Goal: Obtain resource: Download file/media

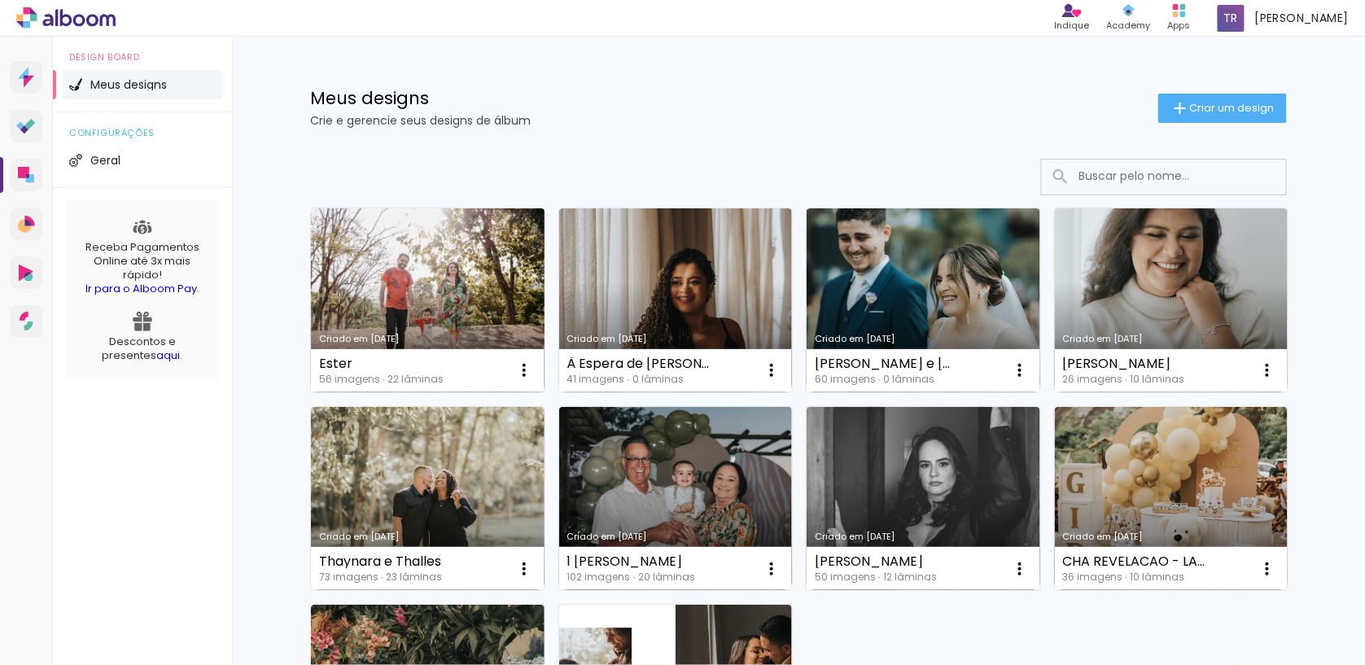
click at [496, 313] on link "Criado em [DATE]" at bounding box center [428, 300] width 234 height 184
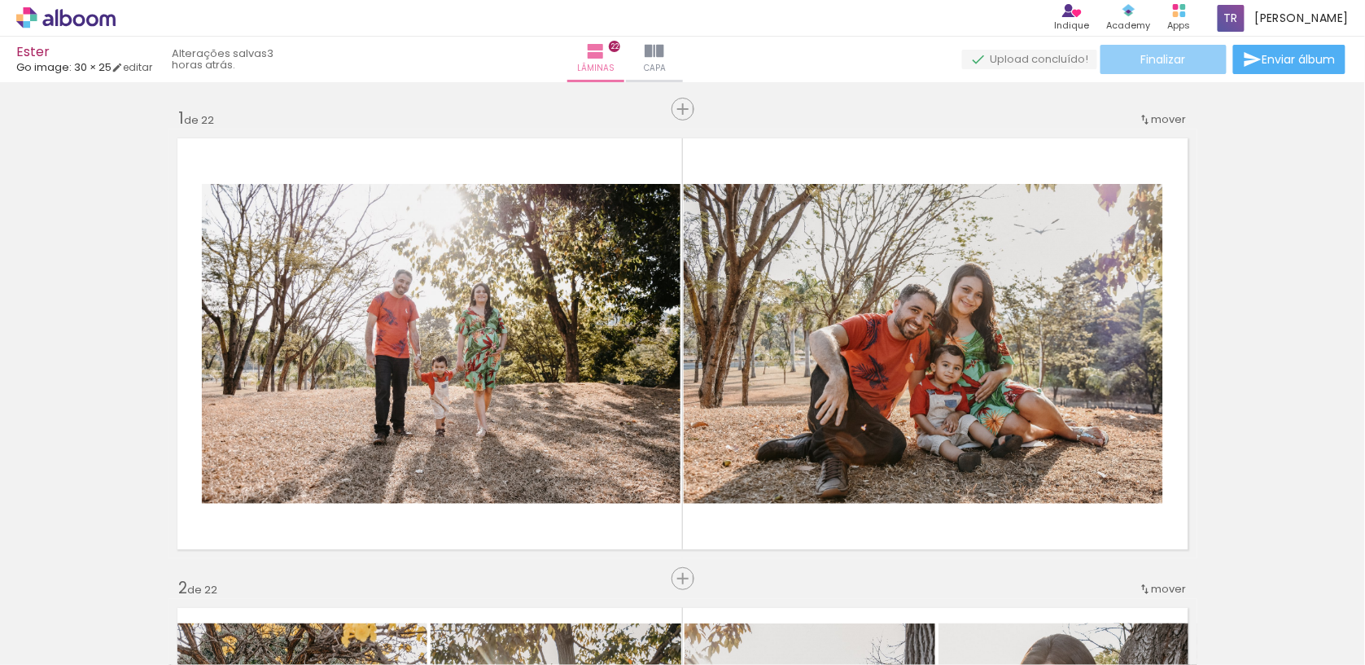
click at [1142, 59] on span "Finalizar" at bounding box center [1163, 59] width 45 height 11
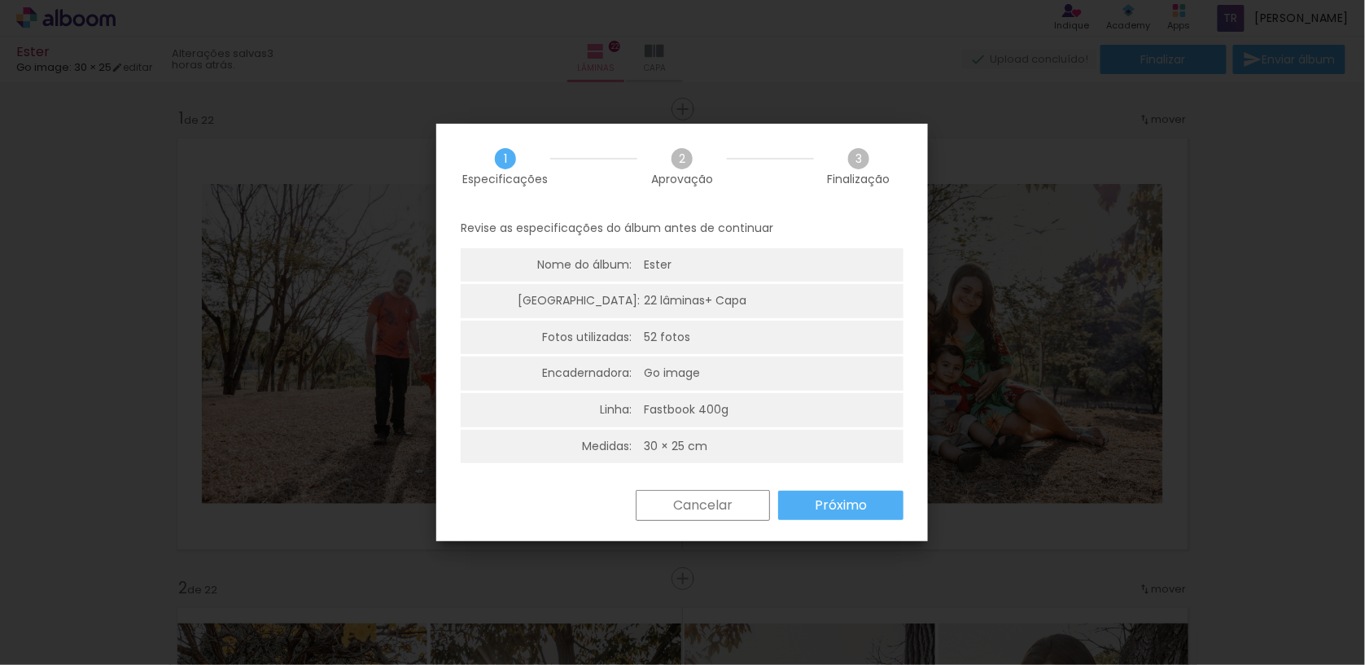
click at [854, 491] on paper-button "Próximo" at bounding box center [840, 505] width 125 height 29
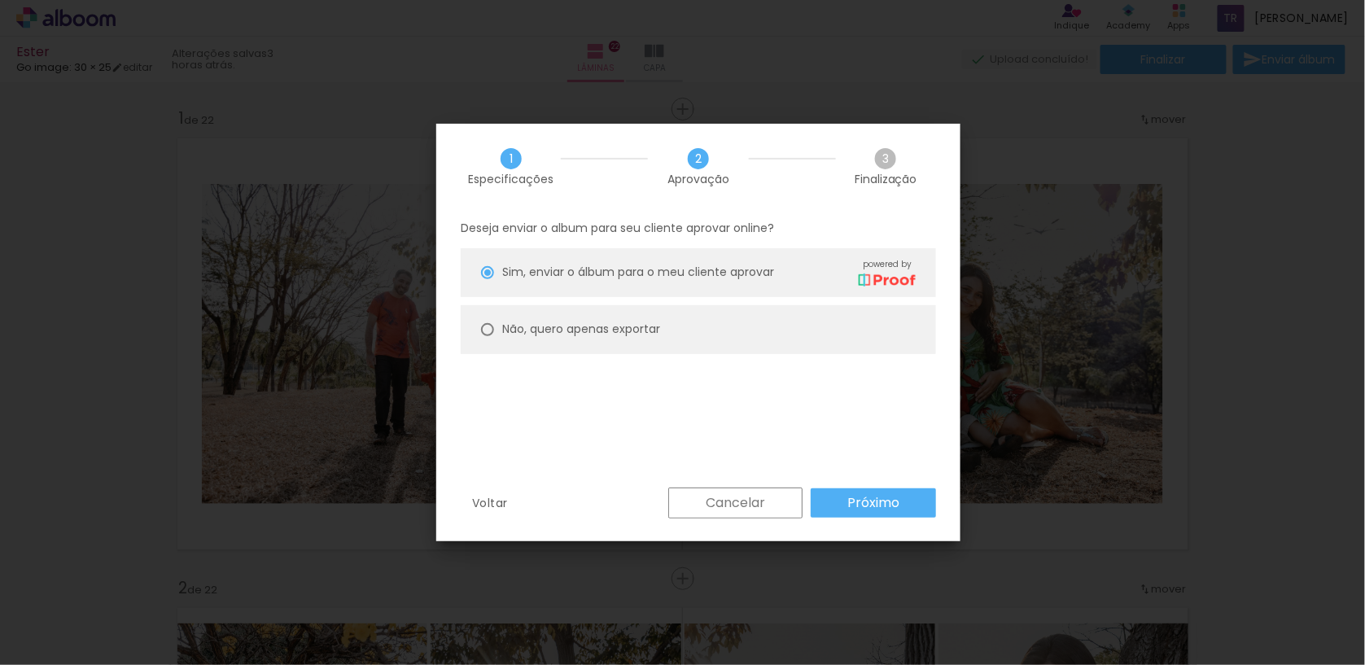
click at [666, 326] on paper-radio-button "Não, quero apenas exportar" at bounding box center [698, 329] width 475 height 49
type paper-radio-button "on"
click at [905, 506] on paper-button "Próximo" at bounding box center [872, 502] width 125 height 29
type input "Alta, 300 DPI"
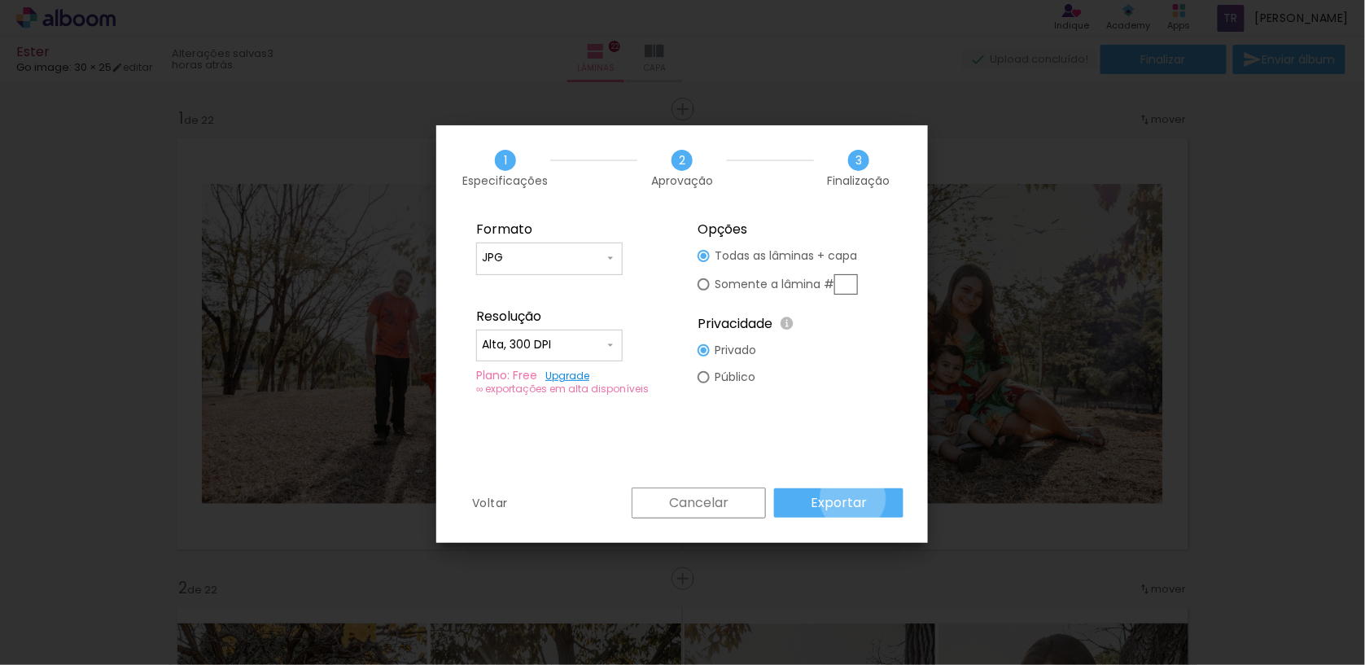
click at [0, 0] on slot "Exportar" at bounding box center [0, 0] width 0 height 0
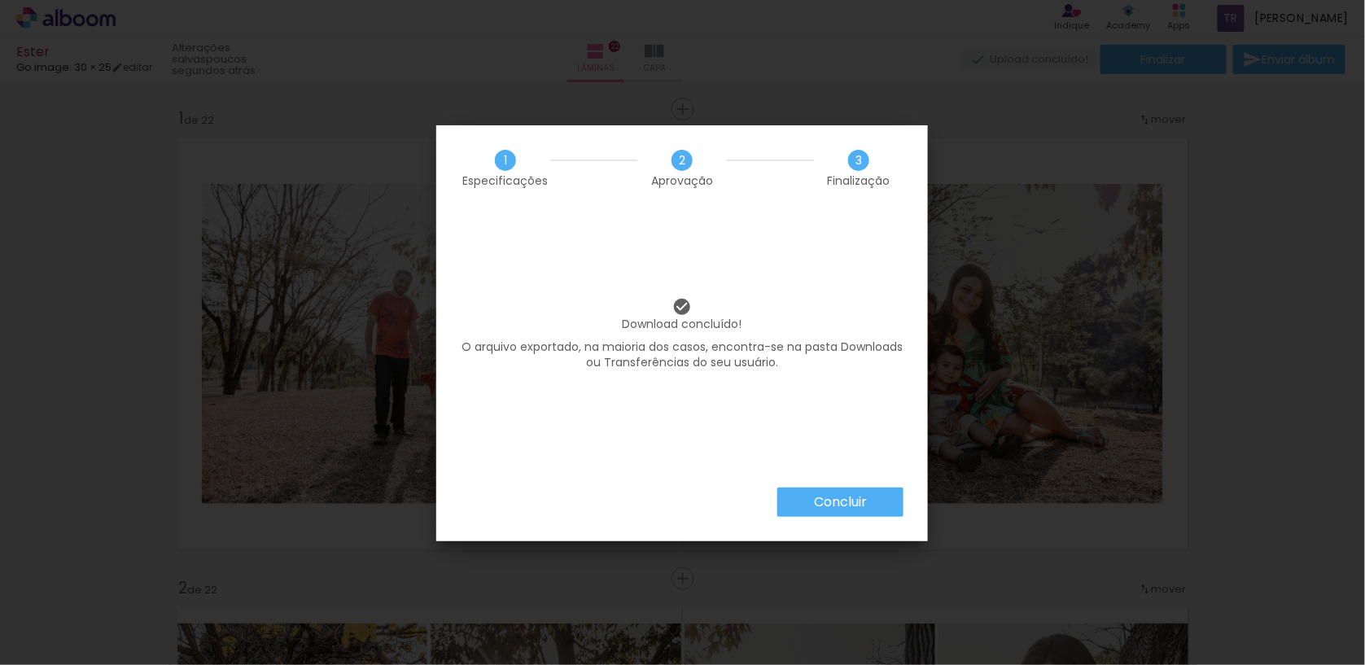
click at [0, 0] on slot "Concluir" at bounding box center [0, 0] width 0 height 0
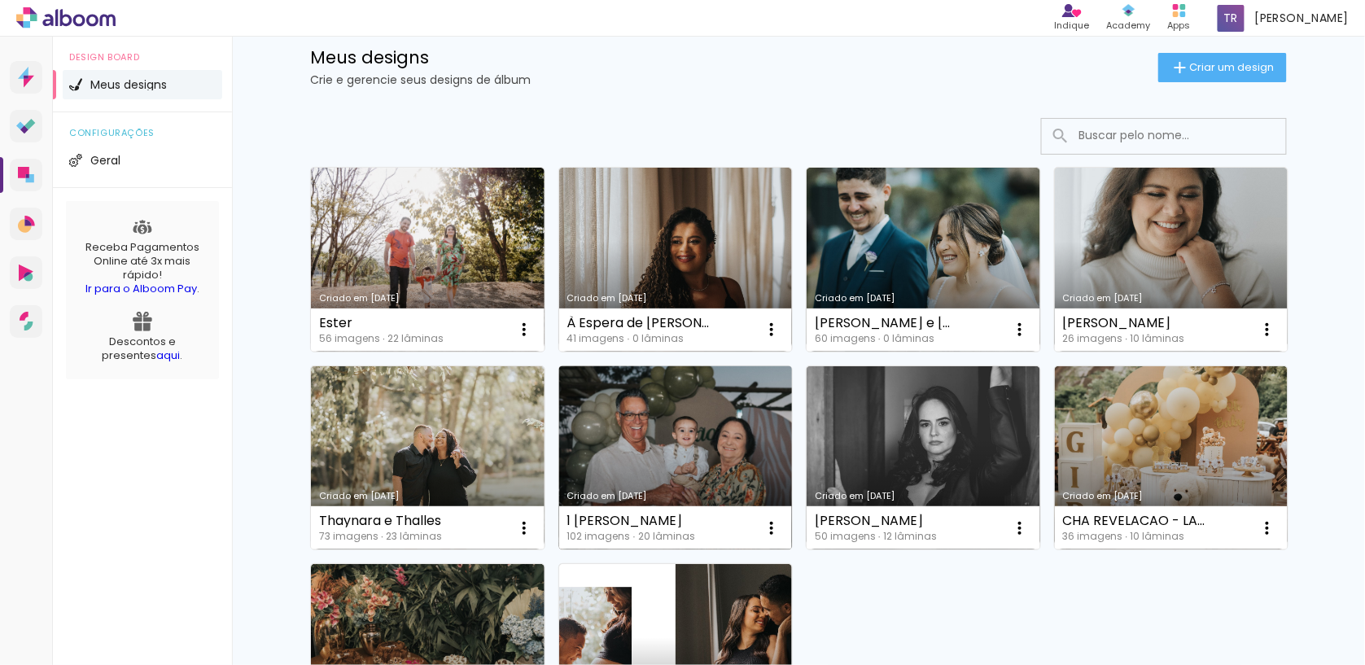
scroll to position [8, 0]
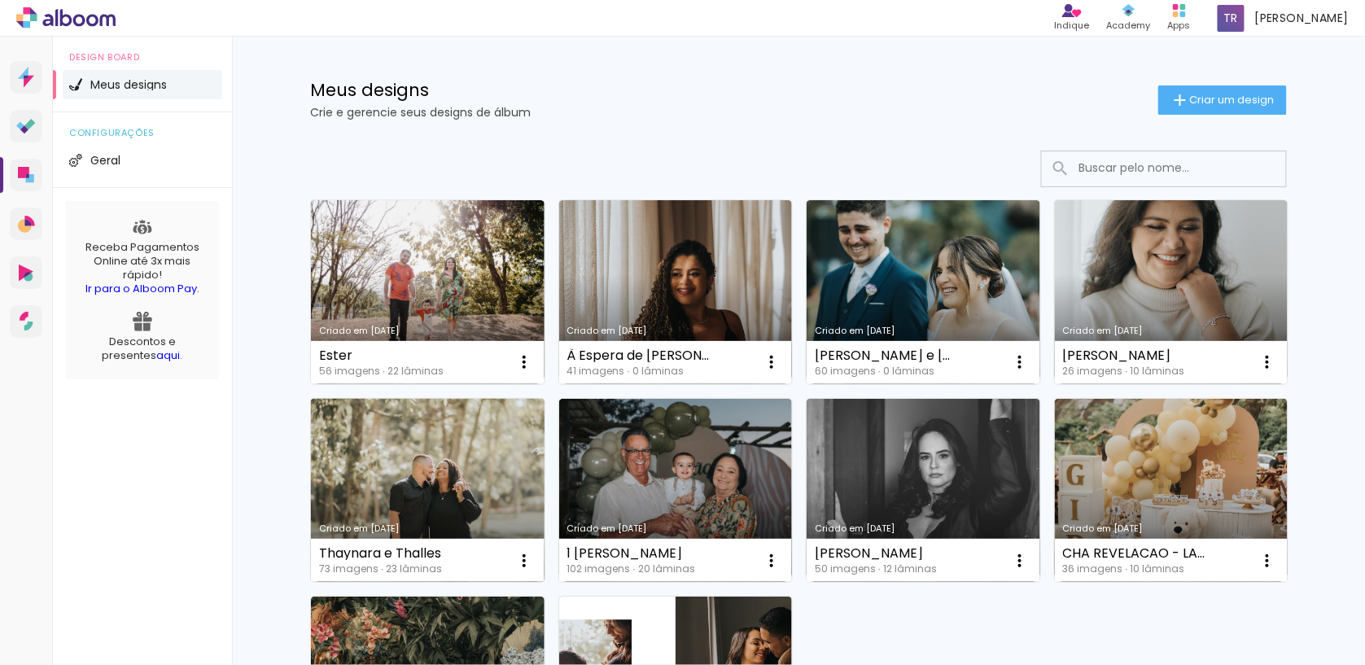
click at [486, 502] on link "Criado em [DATE]" at bounding box center [428, 491] width 234 height 184
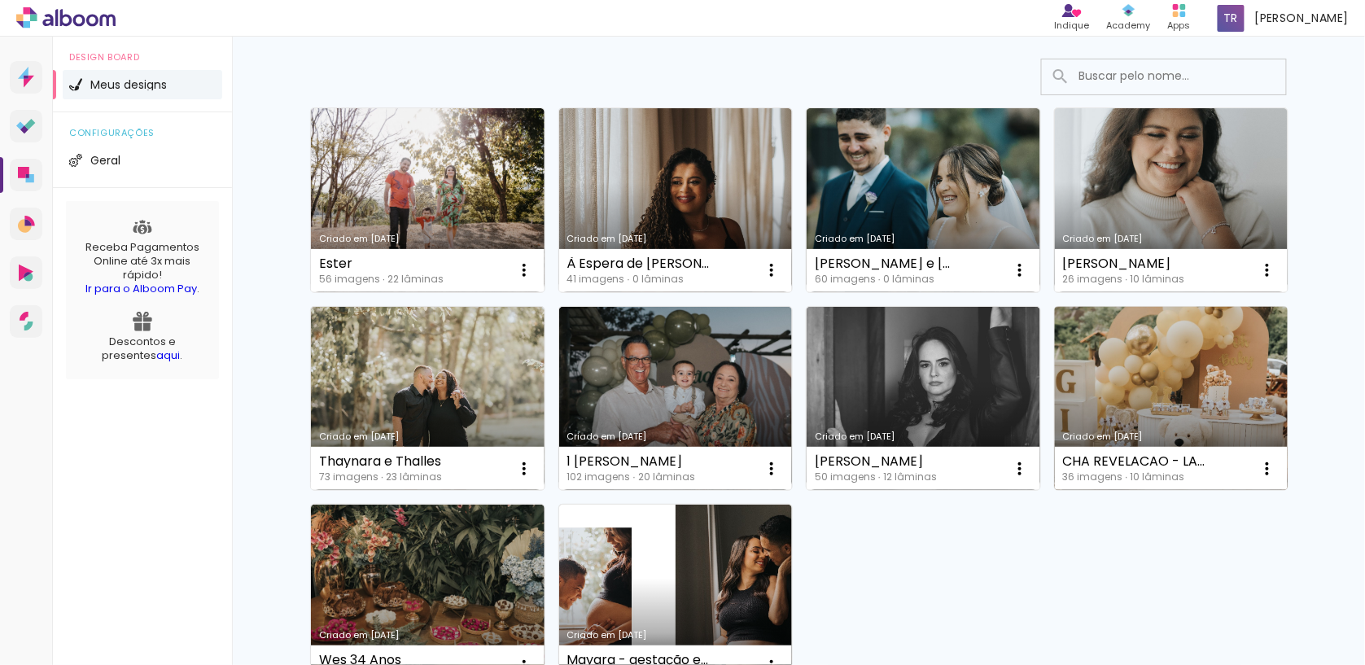
scroll to position [101, 0]
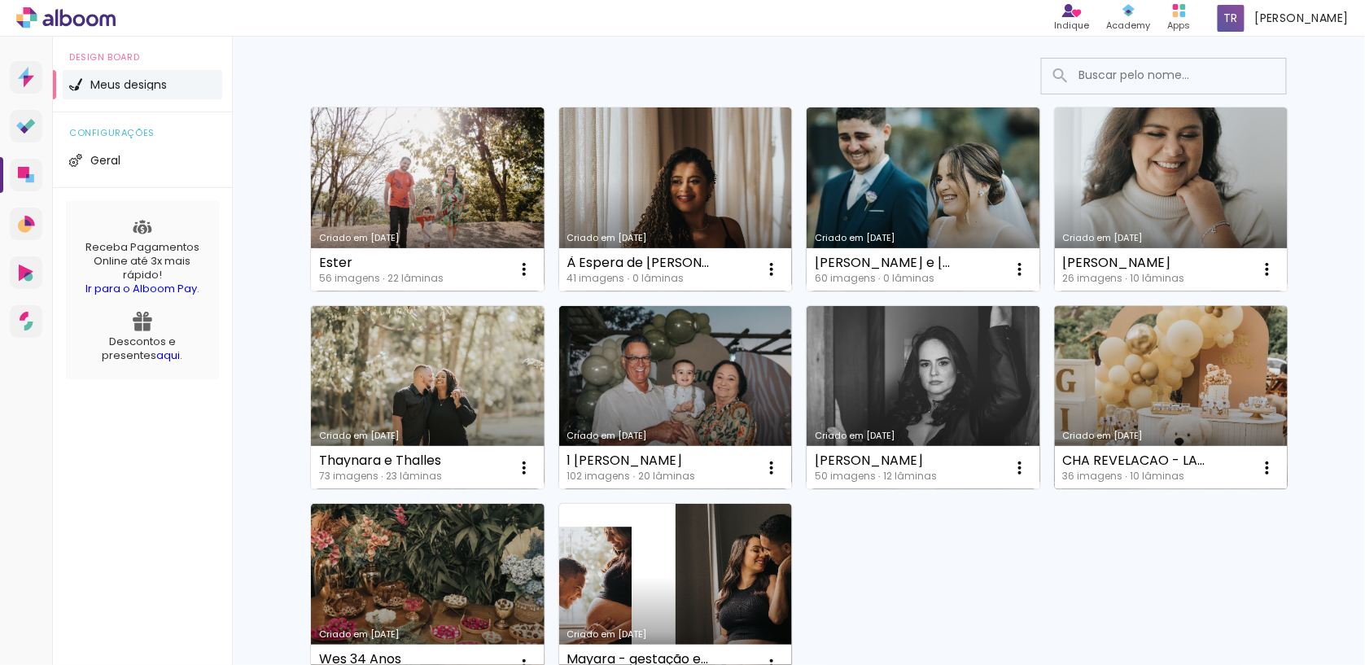
click at [1129, 373] on link "Criado em [DATE]" at bounding box center [1172, 398] width 234 height 184
